Goal: Task Accomplishment & Management: Complete application form

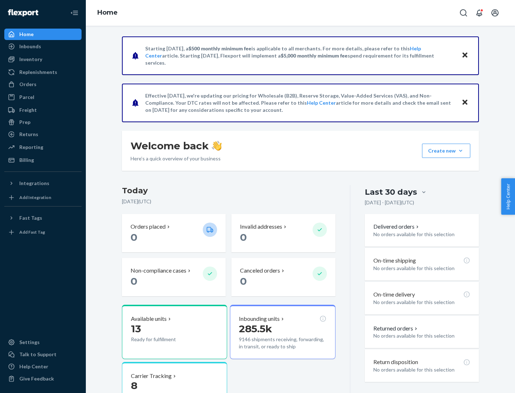
click at [460, 151] on button "Create new Create new inbound Create new order Create new product" at bounding box center [446, 151] width 48 height 14
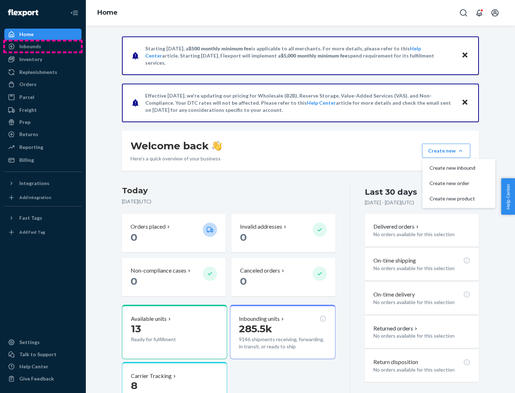
click at [43, 46] on div "Inbounds" at bounding box center [43, 46] width 76 height 10
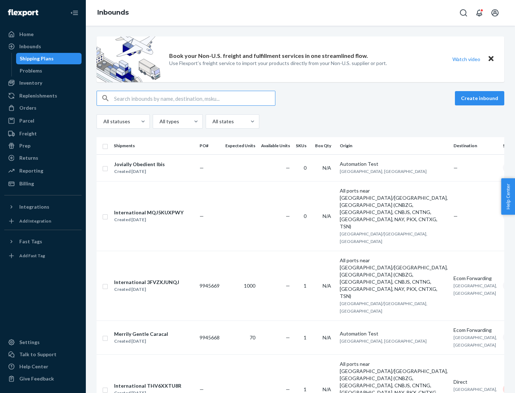
click at [480, 98] on button "Create inbound" at bounding box center [479, 98] width 49 height 14
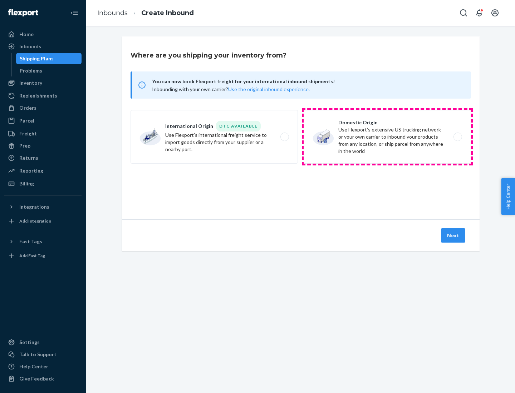
click at [387, 137] on label "Domestic Origin Use Flexport’s extensive US trucking network or your own carrie…" at bounding box center [386, 137] width 167 height 54
click at [457, 137] on input "Domestic Origin Use Flexport’s extensive US trucking network or your own carrie…" at bounding box center [459, 137] width 5 height 5
radio input "true"
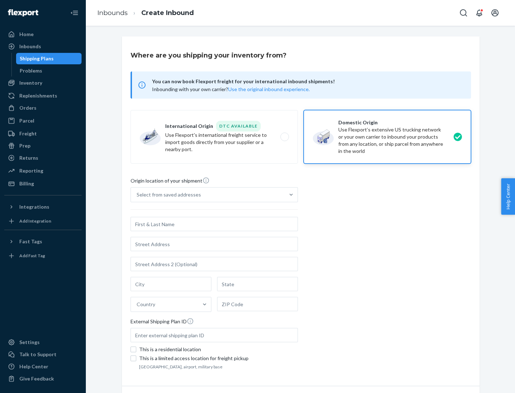
click at [167, 195] on div "Select from saved addresses" at bounding box center [169, 194] width 64 height 7
click at [137, 195] on input "Select from saved addresses" at bounding box center [137, 194] width 1 height 7
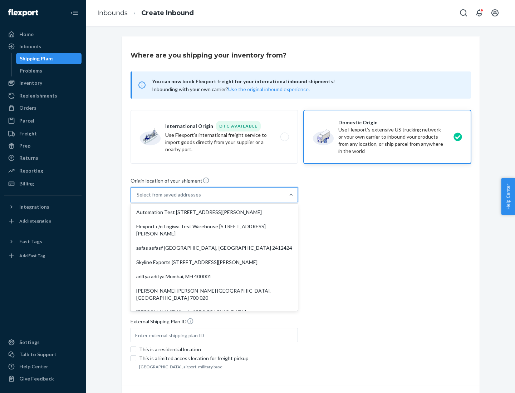
scroll to position [3, 0]
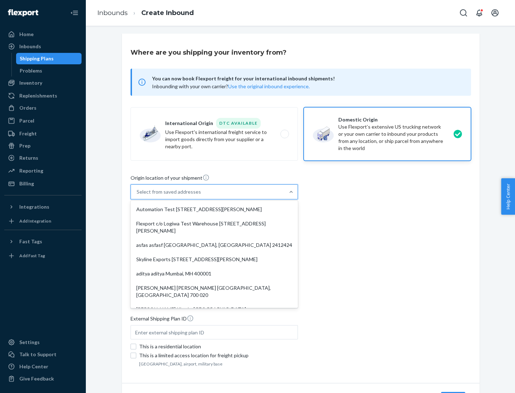
click at [214, 209] on div "Automation Test [STREET_ADDRESS][PERSON_NAME]" at bounding box center [214, 209] width 164 height 14
click at [137, 196] on input "option Automation Test [STREET_ADDRESS][PERSON_NAME]. 9 results available. Use …" at bounding box center [137, 191] width 1 height 7
type input "Automation Test"
type input "9th Floor"
type input "[GEOGRAPHIC_DATA]"
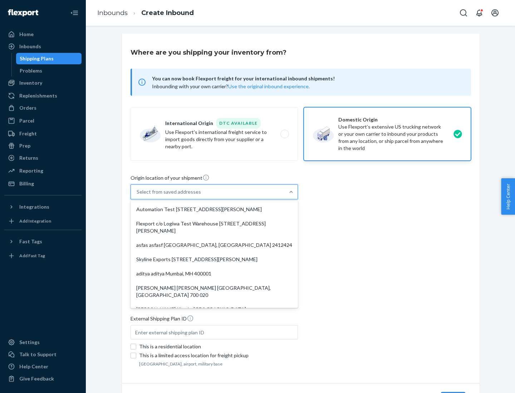
type input "CA"
type input "94104"
type input "[STREET_ADDRESS][PERSON_NAME]"
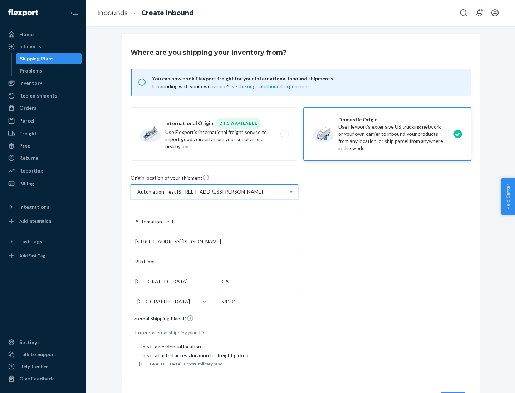
scroll to position [42, 0]
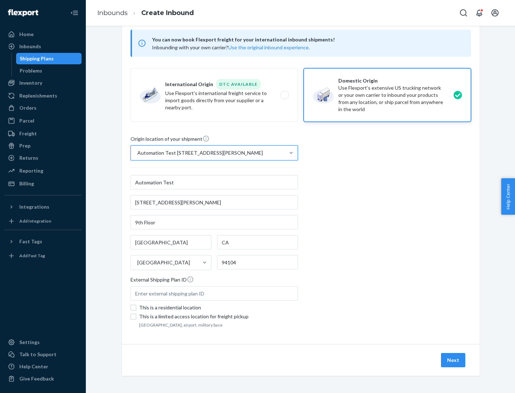
click at [453, 360] on button "Next" at bounding box center [453, 360] width 24 height 14
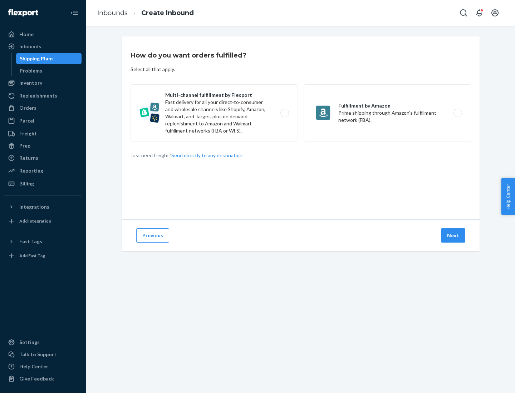
click at [214, 113] on label "Multi-channel fulfillment by Flexport Fast delivery for all your direct-to-cons…" at bounding box center [213, 112] width 167 height 57
click at [284, 113] on input "Multi-channel fulfillment by Flexport Fast delivery for all your direct-to-cons…" at bounding box center [286, 113] width 5 height 5
radio input "true"
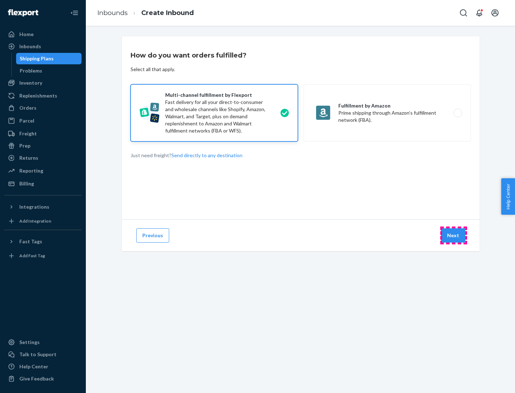
click at [453, 236] on button "Next" at bounding box center [453, 235] width 24 height 14
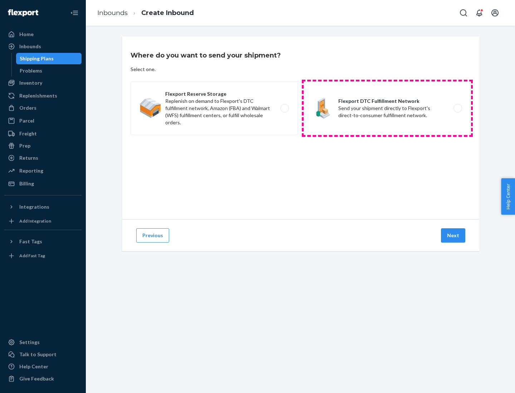
click at [387, 108] on label "Flexport DTC Fulfillment Network Send your shipment directly to Flexport's dire…" at bounding box center [386, 109] width 167 height 54
click at [457, 108] on input "Flexport DTC Fulfillment Network Send your shipment directly to Flexport's dire…" at bounding box center [459, 108] width 5 height 5
radio input "true"
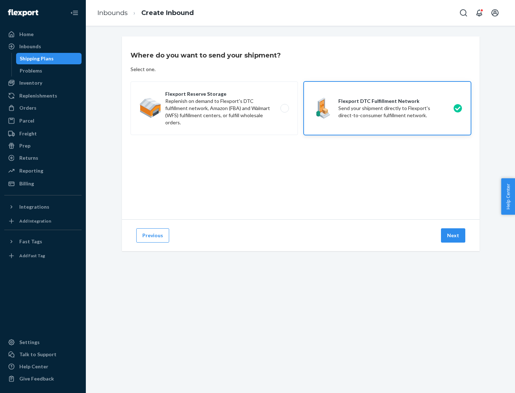
click at [453, 236] on button "Next" at bounding box center [453, 235] width 24 height 14
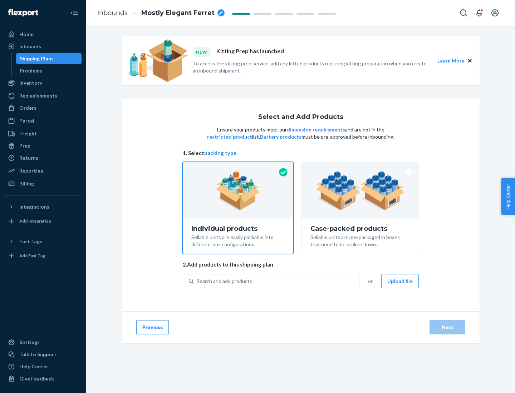
click at [360, 191] on img at bounding box center [360, 190] width 89 height 39
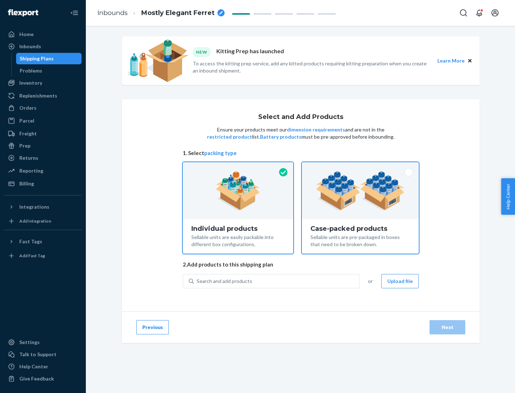
click at [360, 167] on input "Case-packed products Sellable units are pre-packaged in boxes that need to be b…" at bounding box center [360, 164] width 5 height 5
radio input "true"
radio input "false"
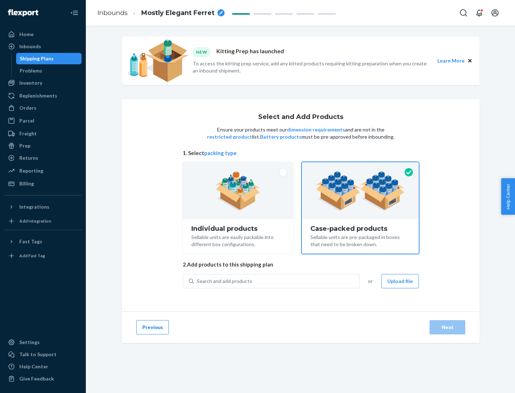
click at [277, 281] on div "Search and add products" at bounding box center [276, 281] width 165 height 13
click at [197, 281] on input "Search and add products" at bounding box center [197, 281] width 1 height 7
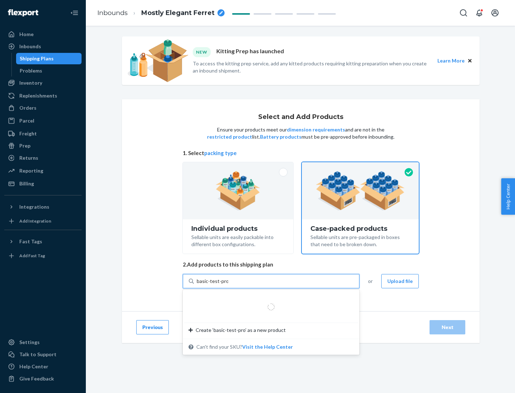
type input "basic-test-product-1"
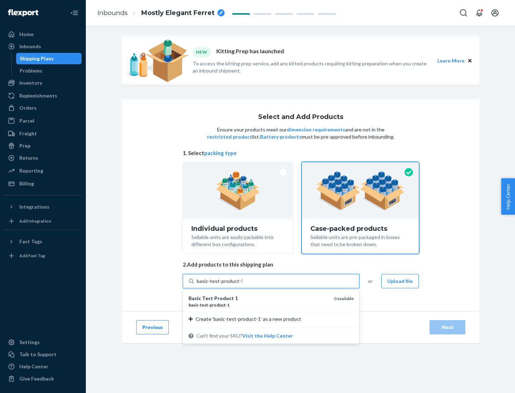
click at [258, 305] on div "basic - test - product - 1" at bounding box center [258, 305] width 140 height 6
click at [242, 285] on input "basic-test-product-1" at bounding box center [220, 281] width 46 height 7
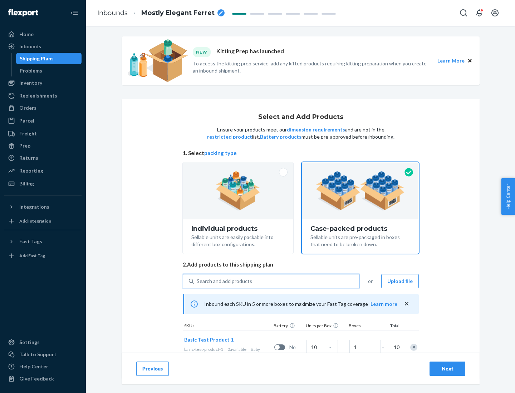
scroll to position [26, 0]
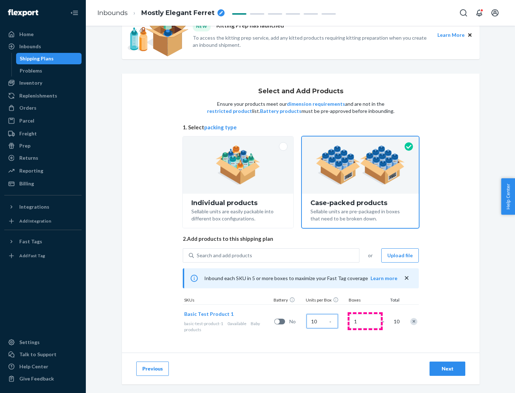
type input "10"
type input "7"
click at [447, 369] on div "Next" at bounding box center [447, 368] width 24 height 7
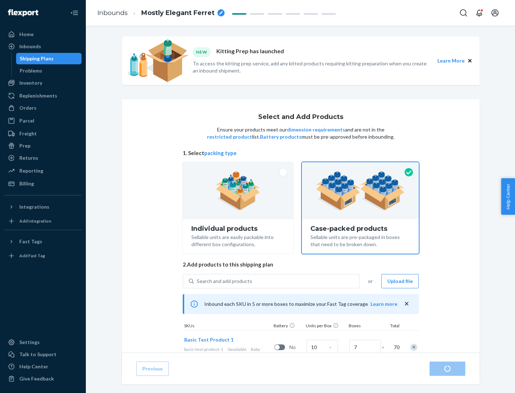
radio input "true"
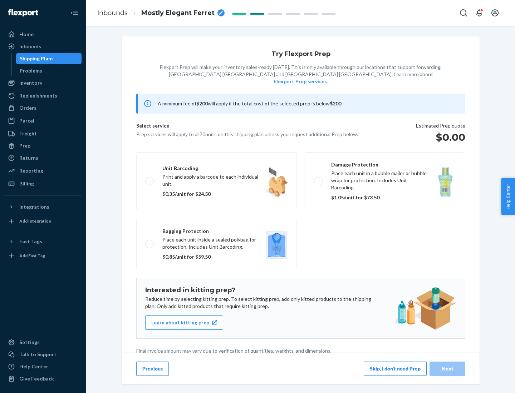
scroll to position [2, 0]
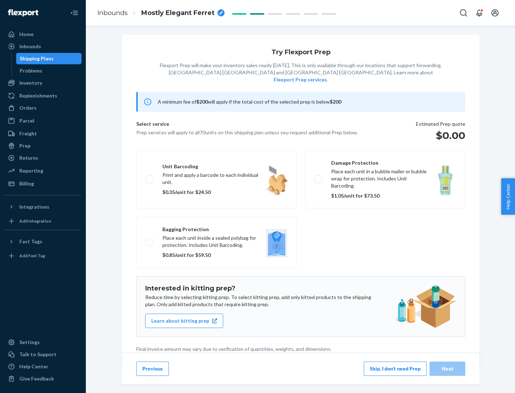
click at [216, 228] on label "Bagging protection Place each unit inside a sealed polybag for protection. Incl…" at bounding box center [216, 242] width 160 height 51
click at [150, 240] on input "Bagging protection Place each unit inside a sealed polybag for protection. Incl…" at bounding box center [147, 242] width 5 height 5
checkbox input "true"
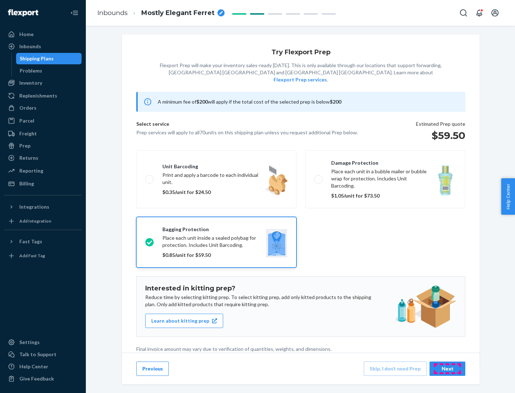
click at [447, 369] on div "Next" at bounding box center [447, 368] width 24 height 7
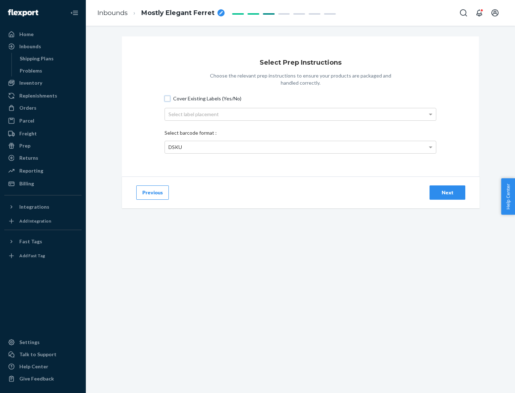
click at [167, 98] on input "Cover Existing Labels (Yes/No)" at bounding box center [167, 99] width 6 height 6
checkbox input "true"
click at [300, 114] on div "Select label placement" at bounding box center [300, 114] width 271 height 12
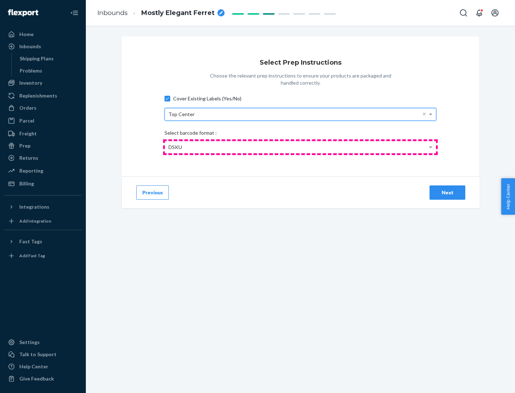
click at [300, 147] on div "DSKU" at bounding box center [300, 147] width 271 height 12
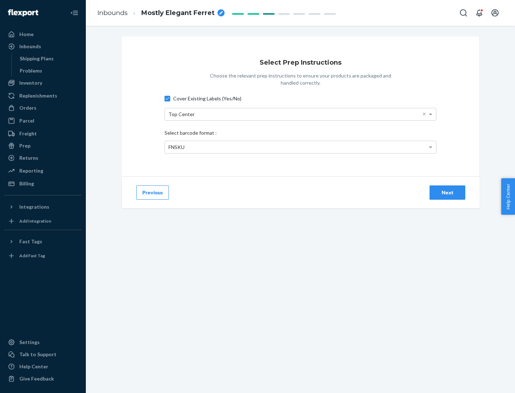
click at [447, 192] on div "Next" at bounding box center [447, 192] width 24 height 7
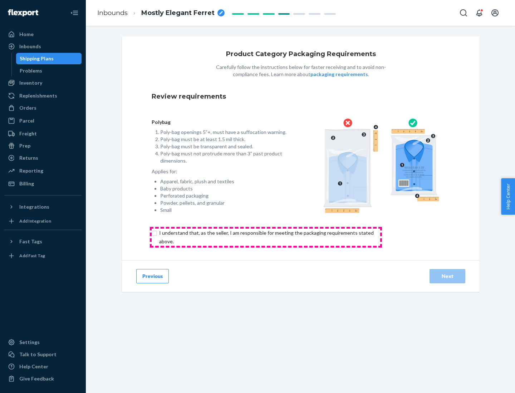
click at [266, 237] on input "checkbox" at bounding box center [271, 237] width 238 height 17
checkbox input "true"
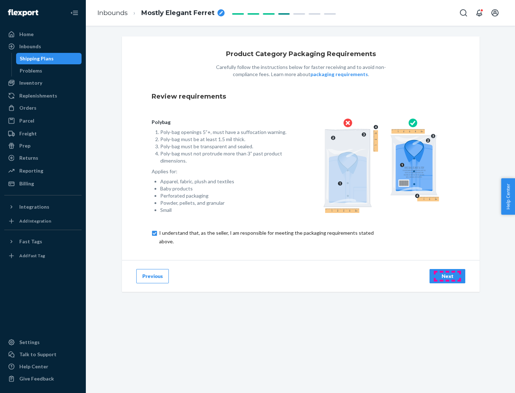
click at [447, 276] on div "Next" at bounding box center [447, 276] width 24 height 7
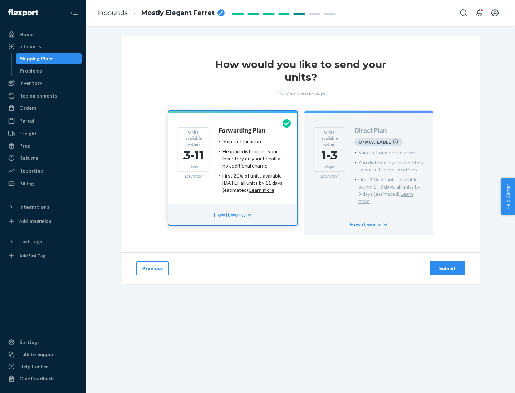
click at [242, 130] on h4 "Forwarding Plan" at bounding box center [241, 130] width 47 height 7
click at [447, 265] on div "Submit" at bounding box center [447, 268] width 24 height 7
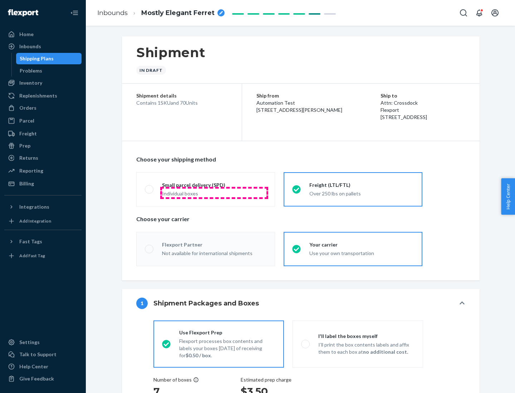
click at [214, 193] on div "Individual boxes" at bounding box center [214, 193] width 104 height 7
click at [149, 192] on input "Small parcel delivery (SPD) Individual boxes" at bounding box center [147, 189] width 5 height 5
radio input "true"
radio input "false"
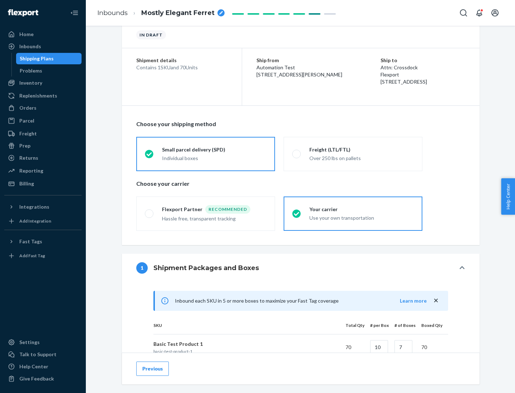
click at [361, 209] on div "Your carrier" at bounding box center [361, 209] width 104 height 7
click at [297, 211] on input "Your carrier Use your own transportation" at bounding box center [294, 213] width 5 height 5
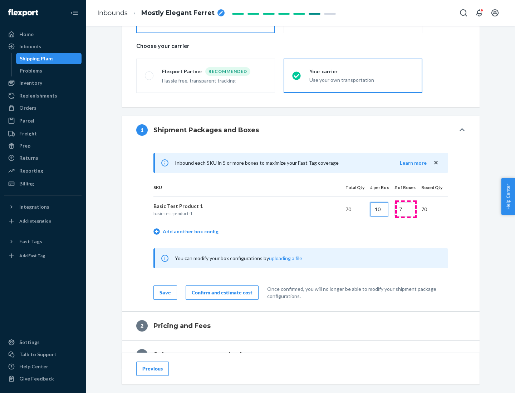
type input "10"
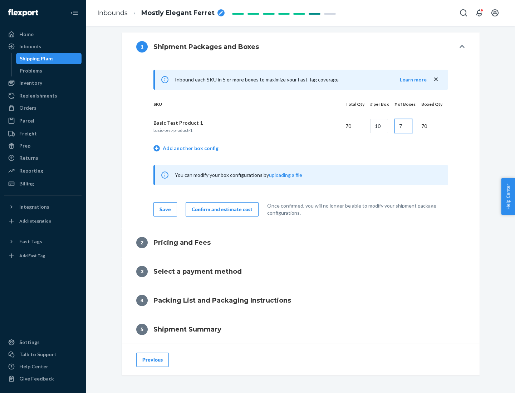
type input "7"
click at [221, 209] on div "Confirm and estimate cost" at bounding box center [222, 209] width 61 height 7
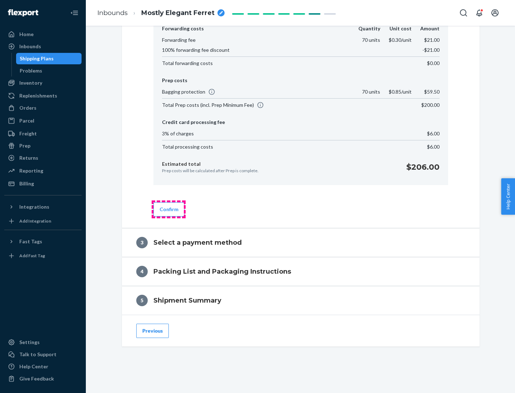
click at [168, 209] on button "Confirm" at bounding box center [168, 209] width 31 height 14
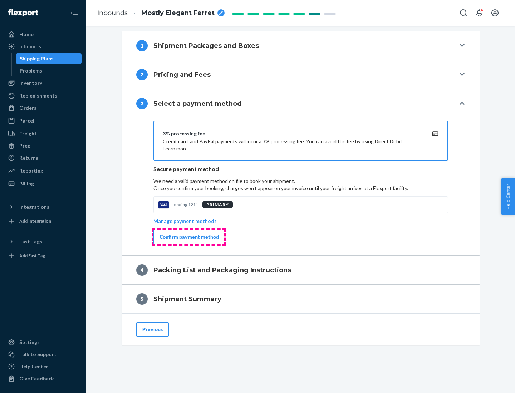
click at [188, 237] on div "Confirm payment method" at bounding box center [188, 236] width 59 height 7
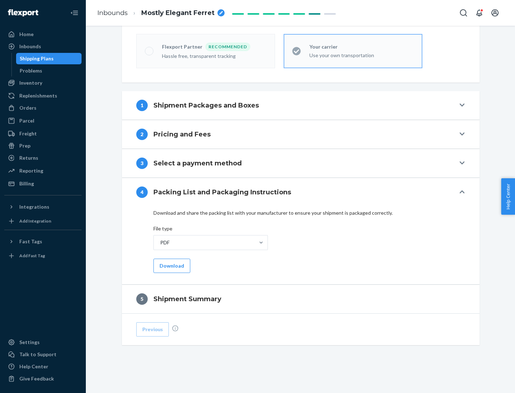
click at [171, 266] on button "Download" at bounding box center [171, 266] width 37 height 14
